Goal: Task Accomplishment & Management: Use online tool/utility

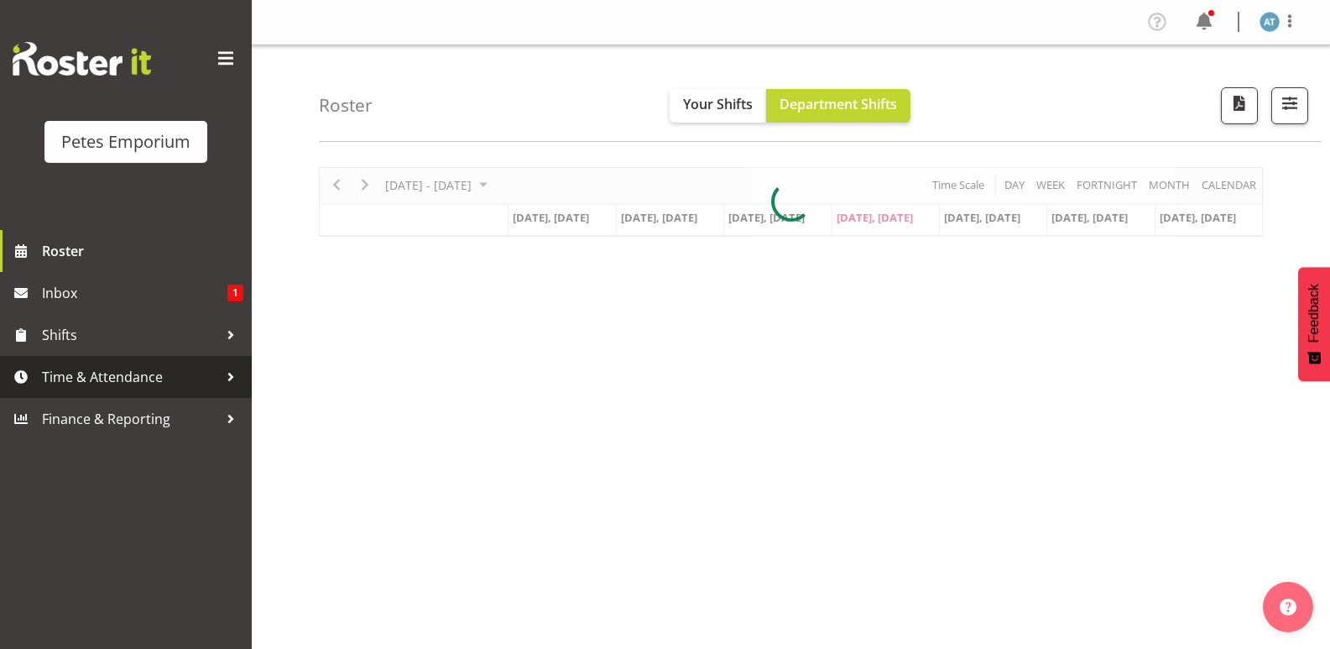
click at [94, 365] on span "Time & Attendance" at bounding box center [130, 376] width 176 height 25
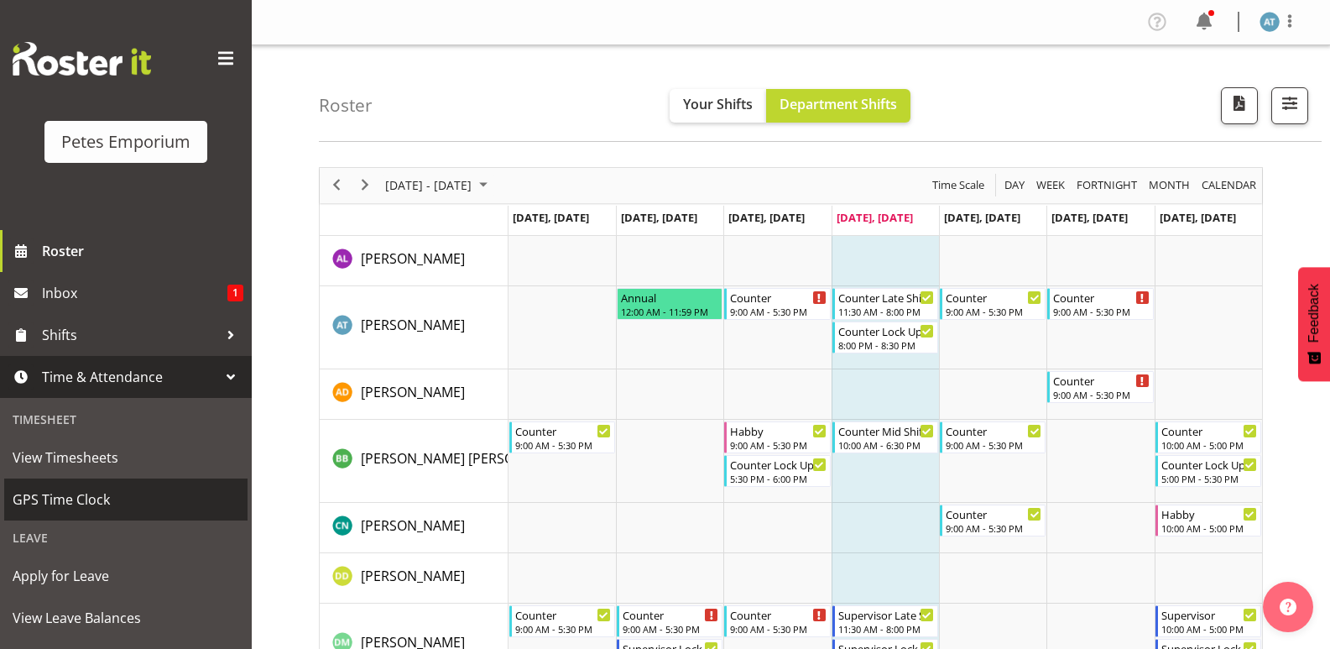
click at [91, 494] on span "GPS Time Clock" at bounding box center [126, 499] width 227 height 25
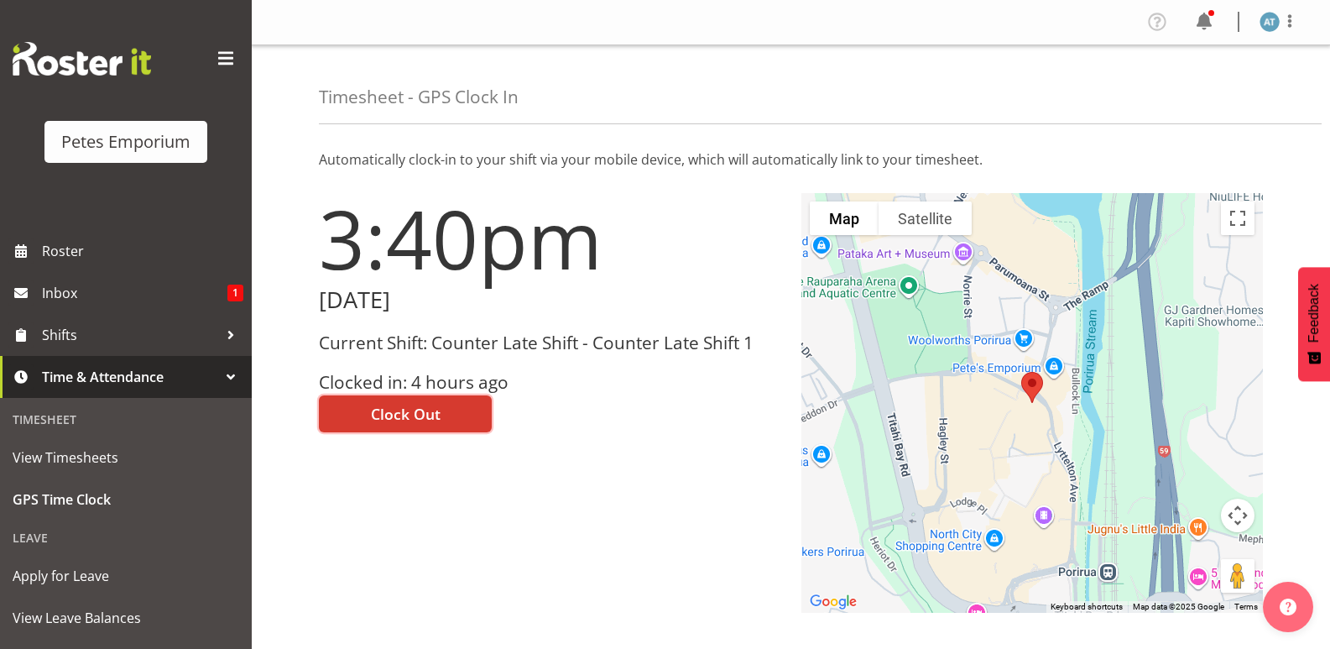
drag, startPoint x: 461, startPoint y: 412, endPoint x: 500, endPoint y: 406, distance: 39.9
click at [460, 412] on button "Clock Out" at bounding box center [405, 413] width 173 height 37
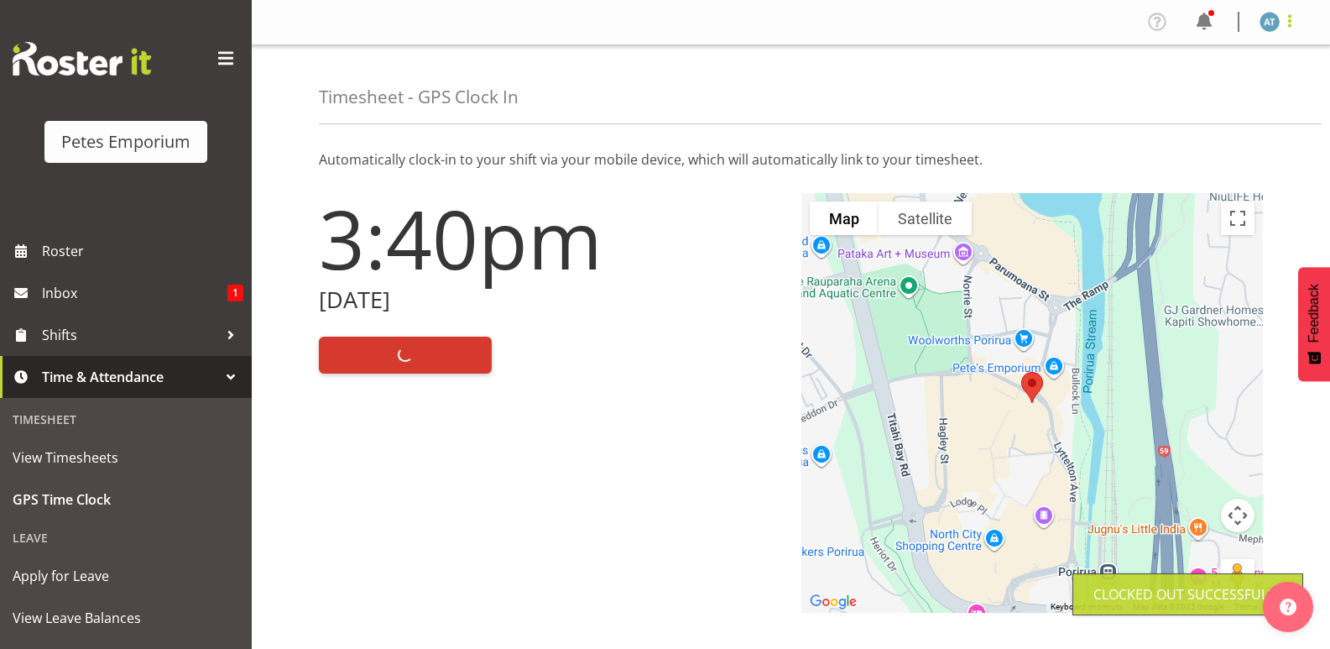
click at [1290, 27] on span at bounding box center [1290, 21] width 20 height 20
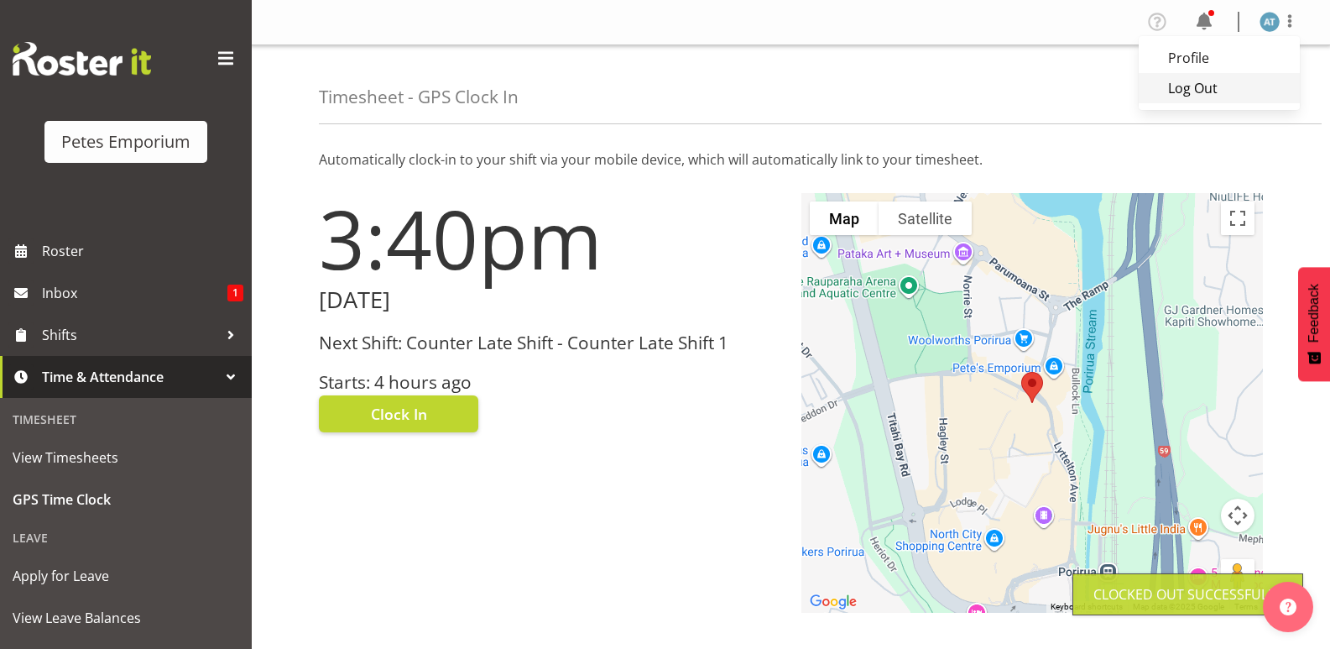
click at [1238, 94] on link "Log Out" at bounding box center [1219, 88] width 161 height 30
